Goal: Task Accomplishment & Management: Manage account settings

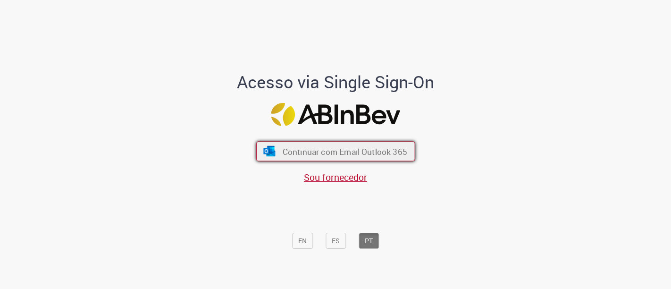
drag, startPoint x: 0, startPoint y: 0, endPoint x: 321, endPoint y: 161, distance: 358.8
click at [321, 161] on button "Continuar com Email Outlook 365" at bounding box center [335, 151] width 159 height 20
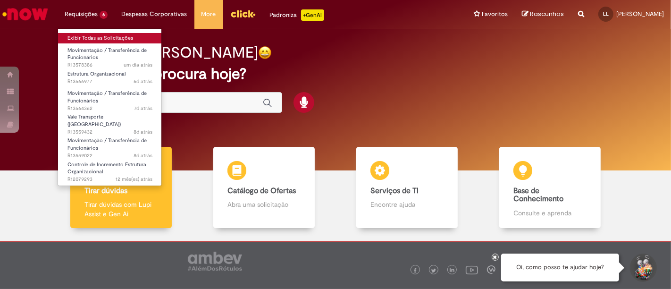
click at [99, 37] on link "Exibir Todas as Solicitações" at bounding box center [110, 38] width 104 height 10
